Goal: Task Accomplishment & Management: Use online tool/utility

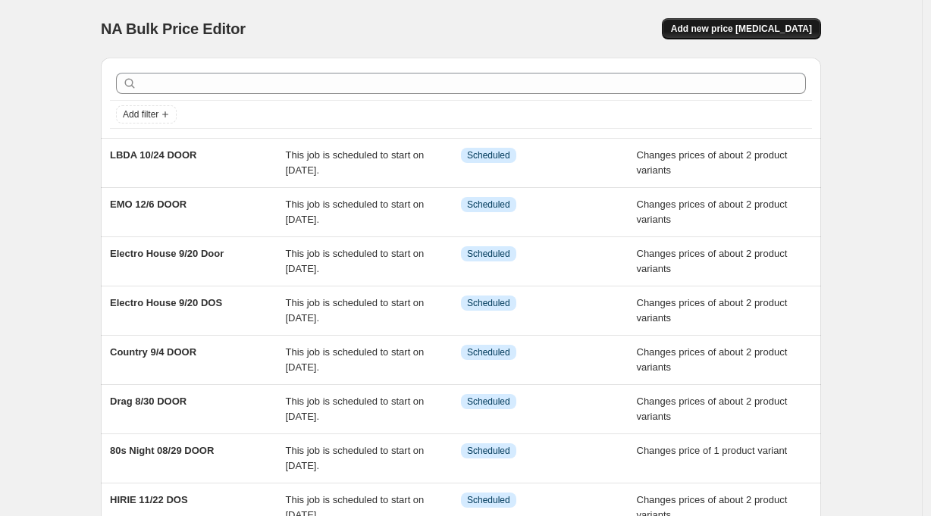
click at [777, 29] on span "Add new price [MEDICAL_DATA]" at bounding box center [741, 29] width 141 height 12
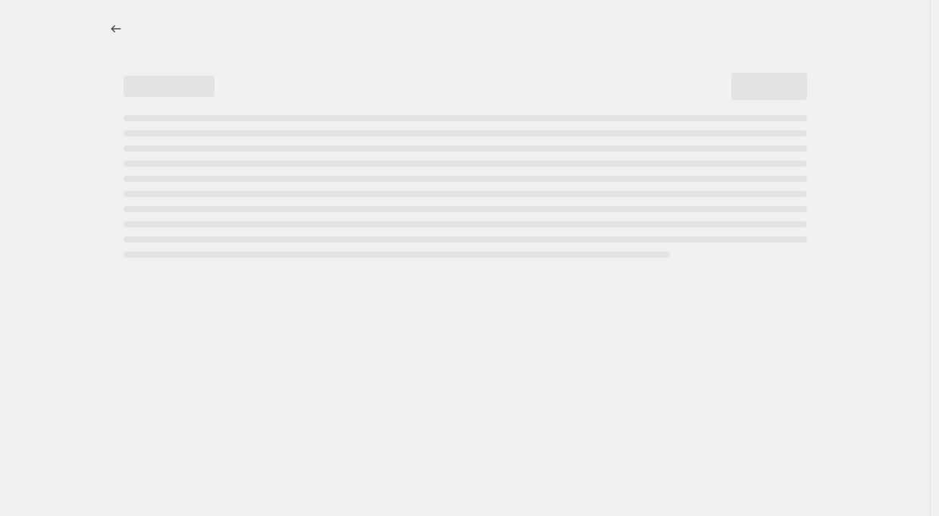
select select "percentage"
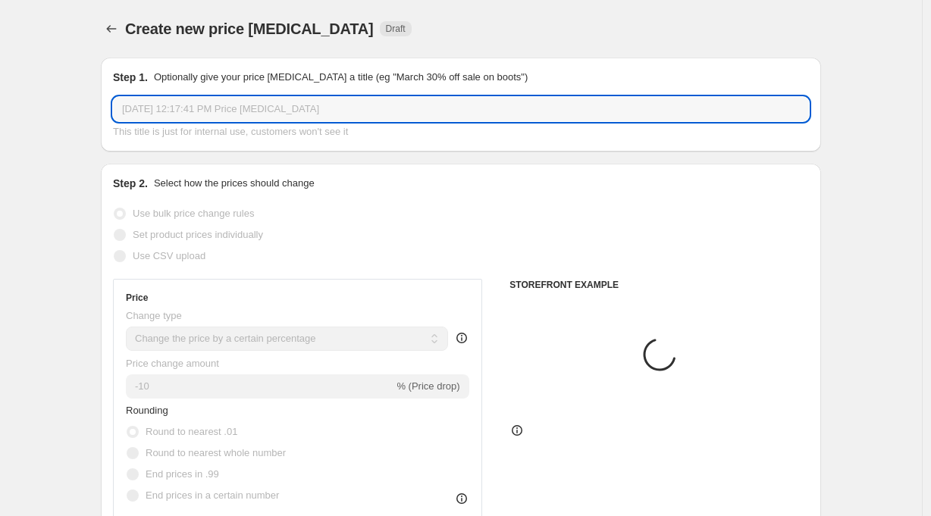
click at [163, 112] on input "[DATE] 12:17:41 PM Price [MEDICAL_DATA]" at bounding box center [461, 109] width 696 height 24
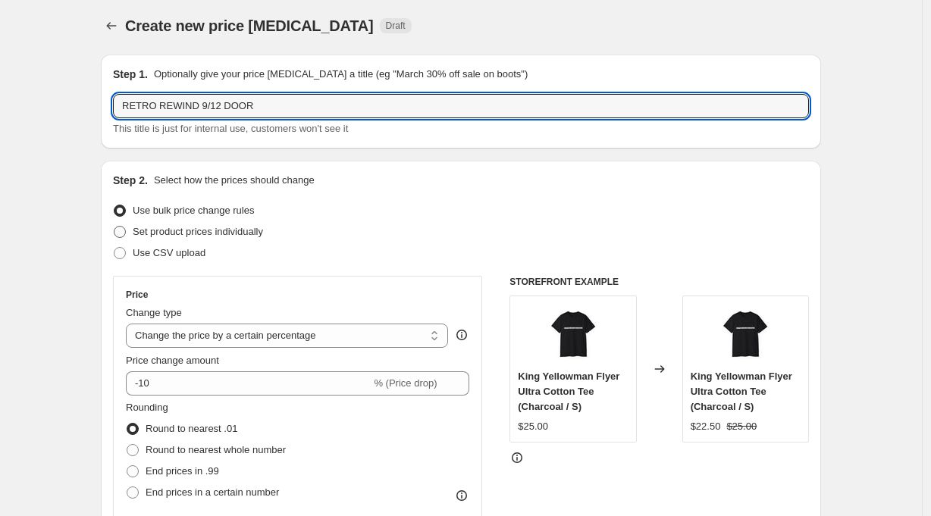
type input "RETRO REWIND 9/12 DOOR"
click at [214, 227] on span "Set product prices individually" at bounding box center [198, 231] width 130 height 11
click at [114, 227] on input "Set product prices individually" at bounding box center [114, 226] width 1 height 1
radio input "true"
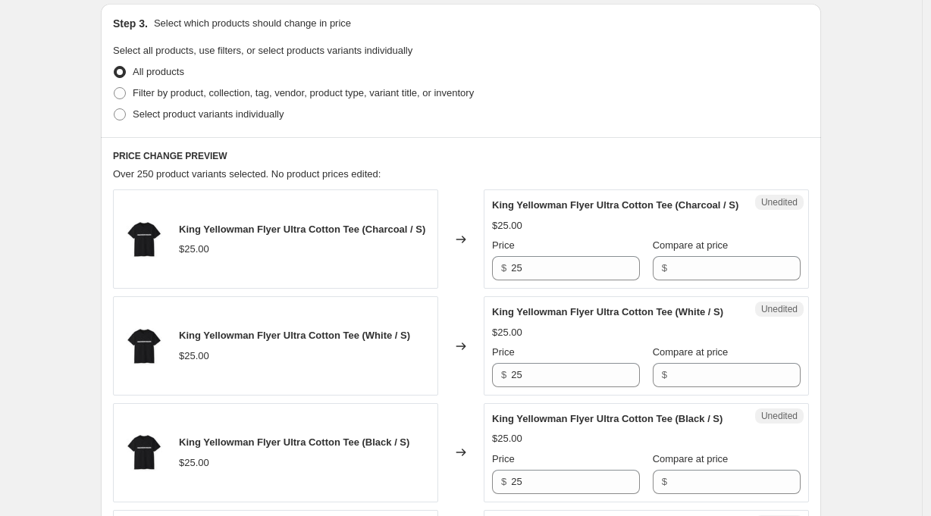
scroll to position [324, 0]
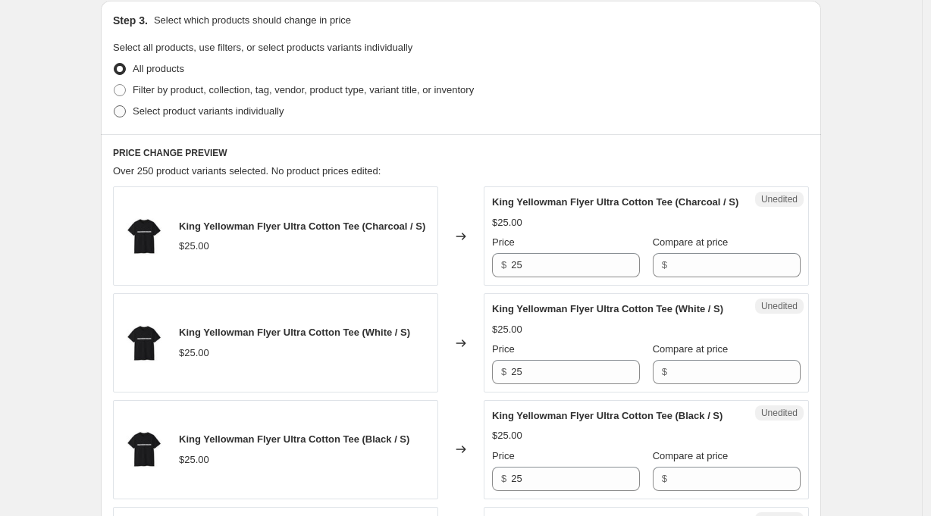
click at [213, 108] on span "Select product variants individually" at bounding box center [208, 110] width 151 height 11
click at [114, 106] on input "Select product variants individually" at bounding box center [114, 105] width 1 height 1
radio input "true"
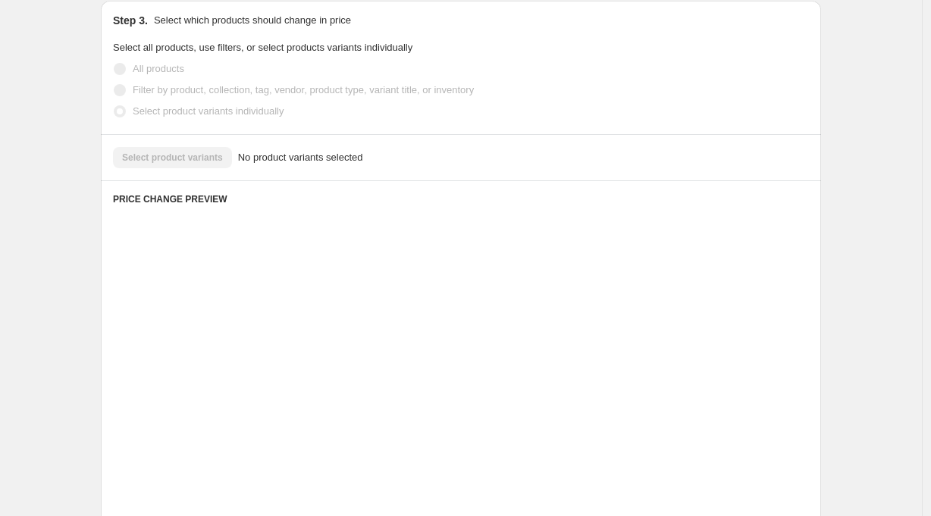
scroll to position [280, 0]
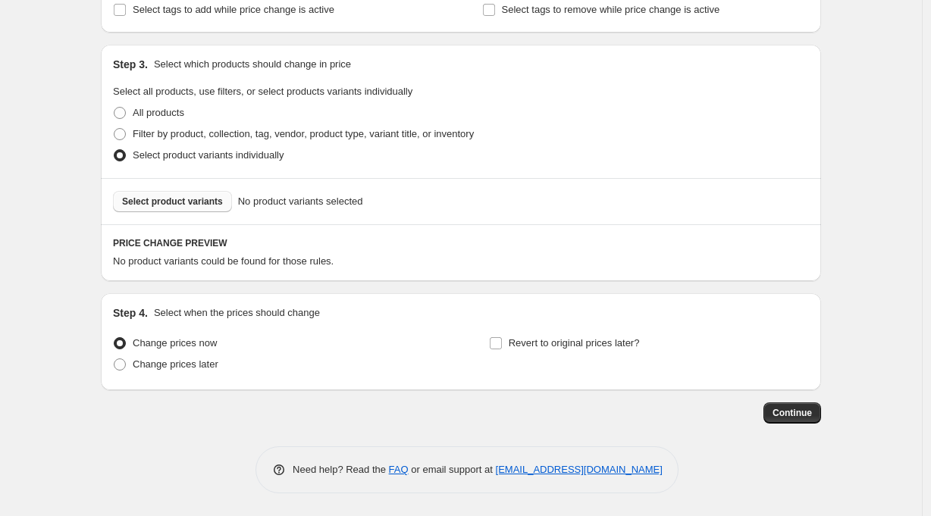
click at [192, 202] on span "Select product variants" at bounding box center [172, 202] width 101 height 12
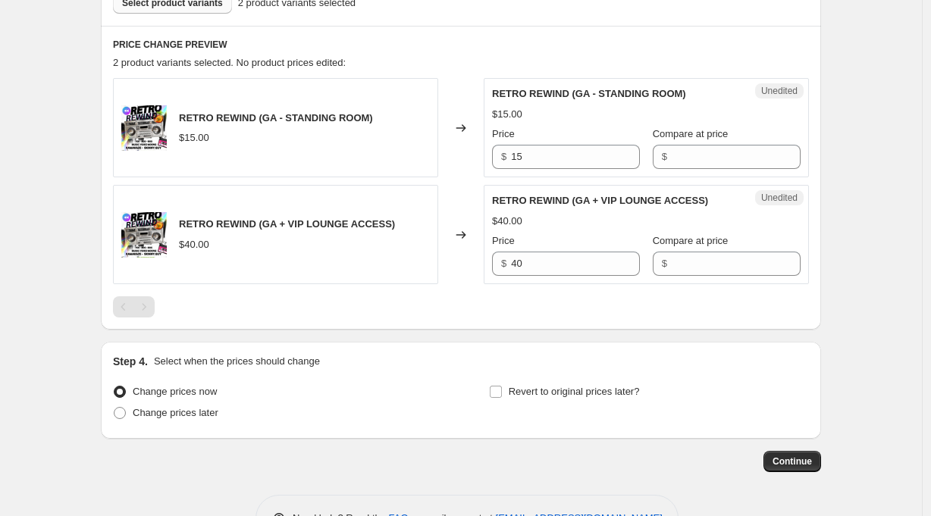
scroll to position [475, 0]
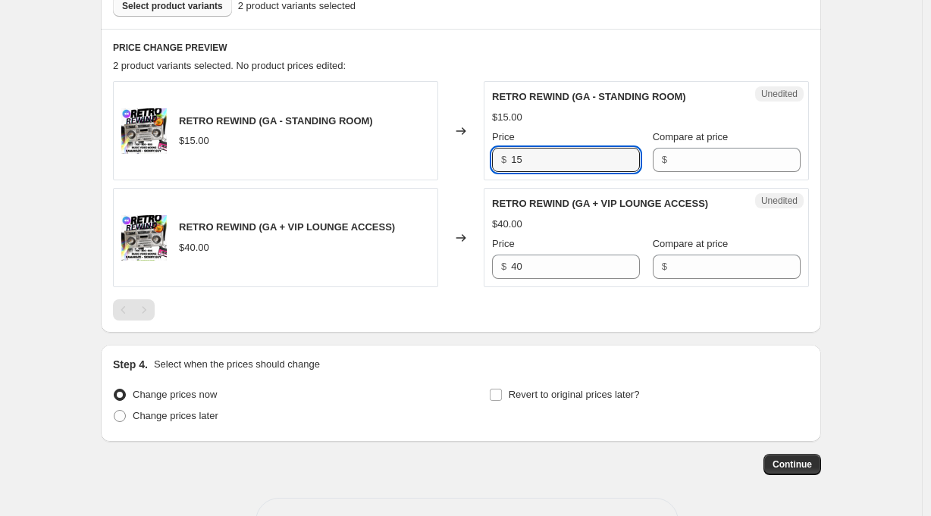
drag, startPoint x: 554, startPoint y: 158, endPoint x: 472, endPoint y: 156, distance: 81.9
click at [472, 156] on div "RETRO REWIND (GA - STANDING ROOM) $15.00 Changed to Unedited RETRO REWIND (GA -…" at bounding box center [461, 130] width 696 height 99
type input "25"
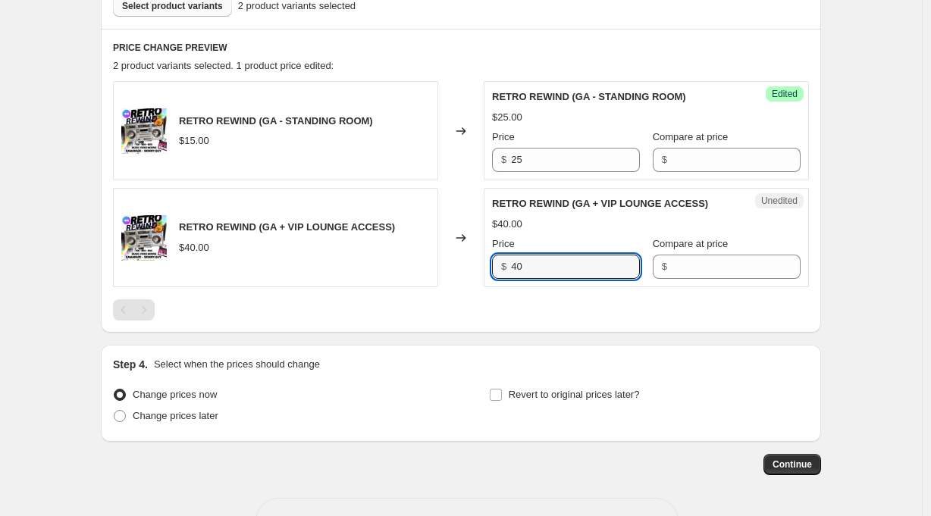
drag, startPoint x: 543, startPoint y: 268, endPoint x: 486, endPoint y: 267, distance: 56.8
click at [486, 267] on div "RETRO REWIND (GA + VIP LOUNGE ACCESS) $40.00 Changed to Unedited RETRO REWIND (…" at bounding box center [461, 237] width 696 height 99
type input "50"
click at [895, 299] on div "Create new price [MEDICAL_DATA]. This page is ready Create new price [MEDICAL_D…" at bounding box center [460, 46] width 921 height 1043
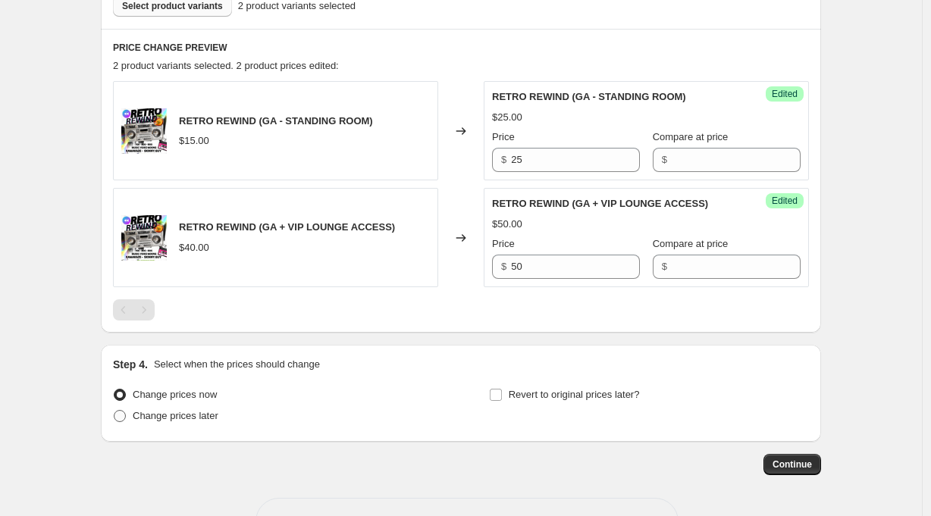
click at [209, 412] on span "Change prices later" at bounding box center [176, 415] width 86 height 11
click at [114, 411] on input "Change prices later" at bounding box center [114, 410] width 1 height 1
radio input "true"
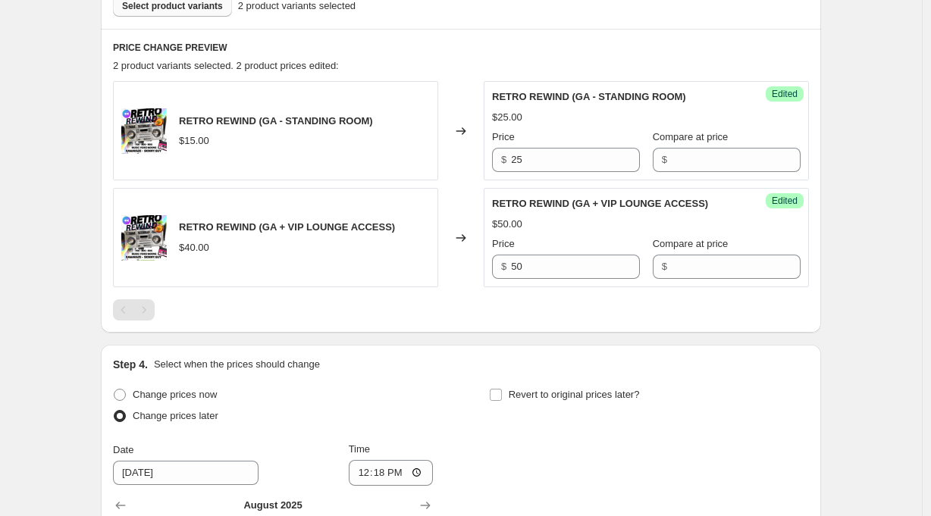
scroll to position [812, 0]
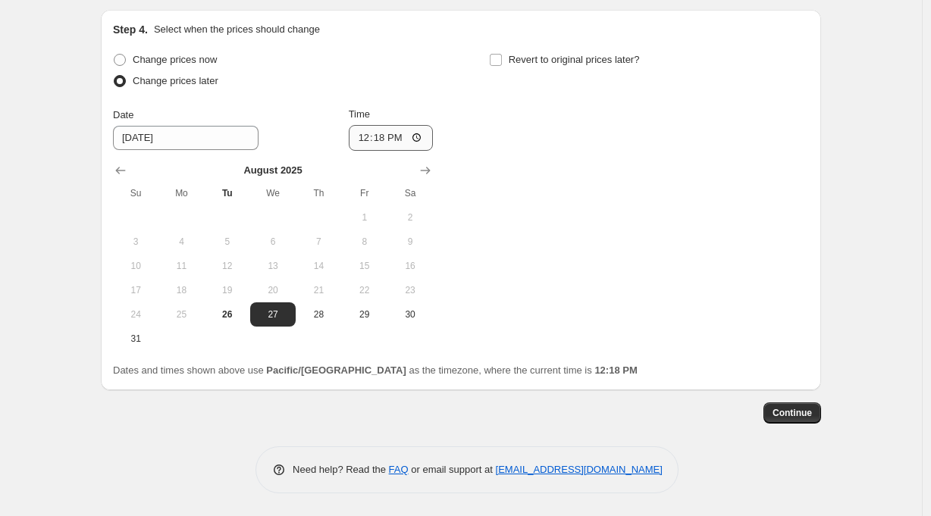
click at [430, 166] on icon "Show next month, September 2025" at bounding box center [425, 170] width 15 height 15
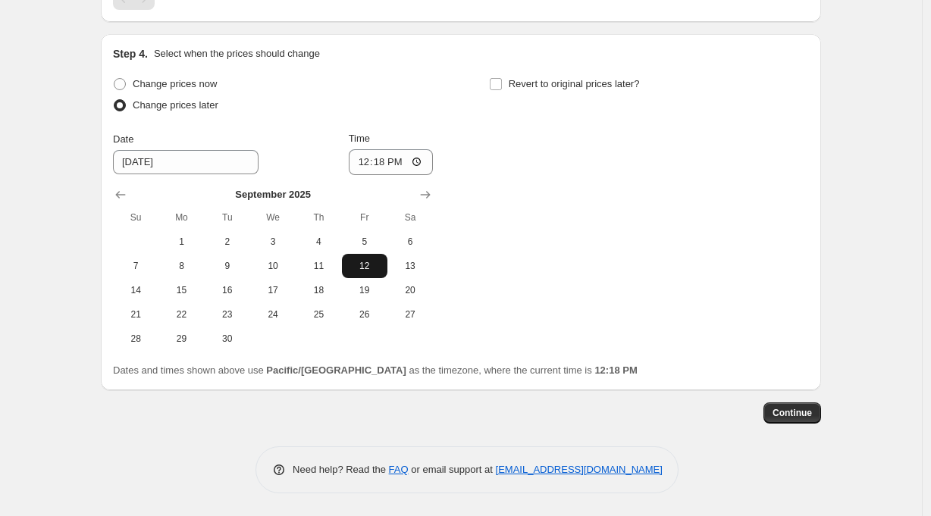
click at [367, 269] on span "12" at bounding box center [364, 266] width 33 height 12
type input "[DATE]"
click at [386, 161] on input "12:18" at bounding box center [391, 162] width 85 height 26
click at [398, 162] on input "21:18" at bounding box center [391, 162] width 85 height 26
type input "21:00"
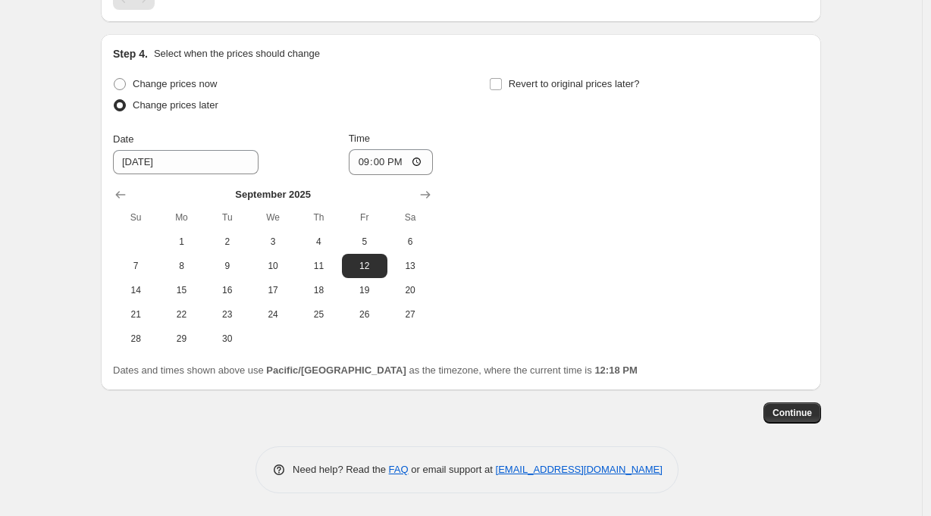
click at [583, 205] on div "Change prices now Change prices later Date [DATE] Time 21:00 [DATE] Su Mo Tu We…" at bounding box center [461, 212] width 696 height 277
click at [803, 411] on span "Continue" at bounding box center [791, 413] width 39 height 12
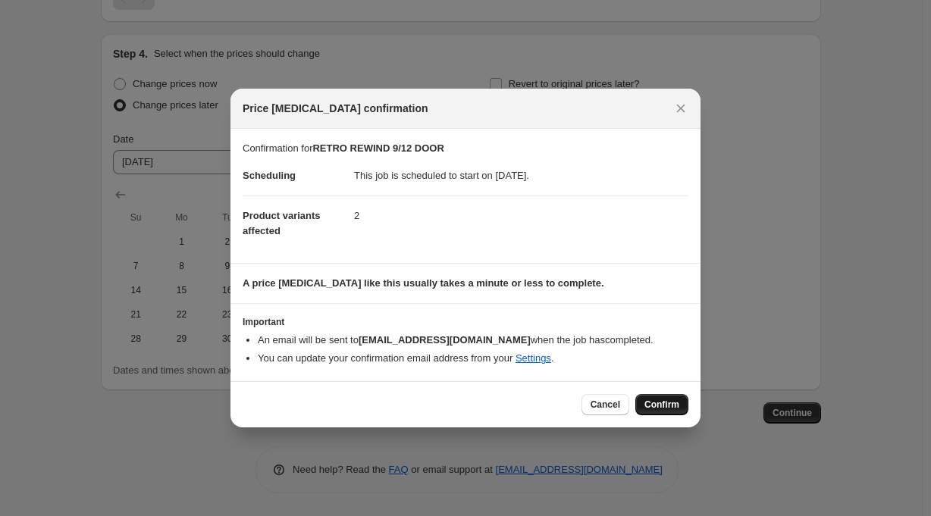
click at [665, 402] on span "Confirm" at bounding box center [661, 405] width 35 height 12
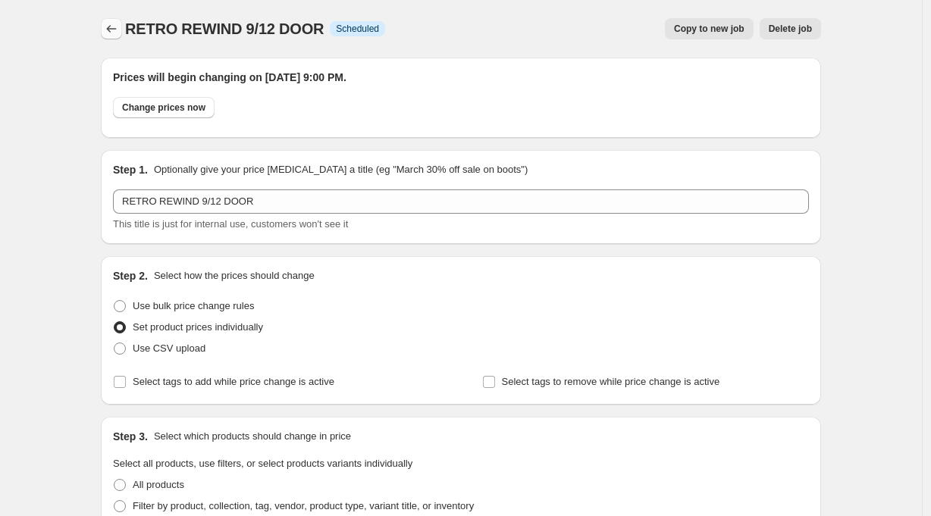
click at [112, 25] on icon "Price change jobs" at bounding box center [111, 28] width 15 height 15
